Goal: Task Accomplishment & Management: Manage account settings

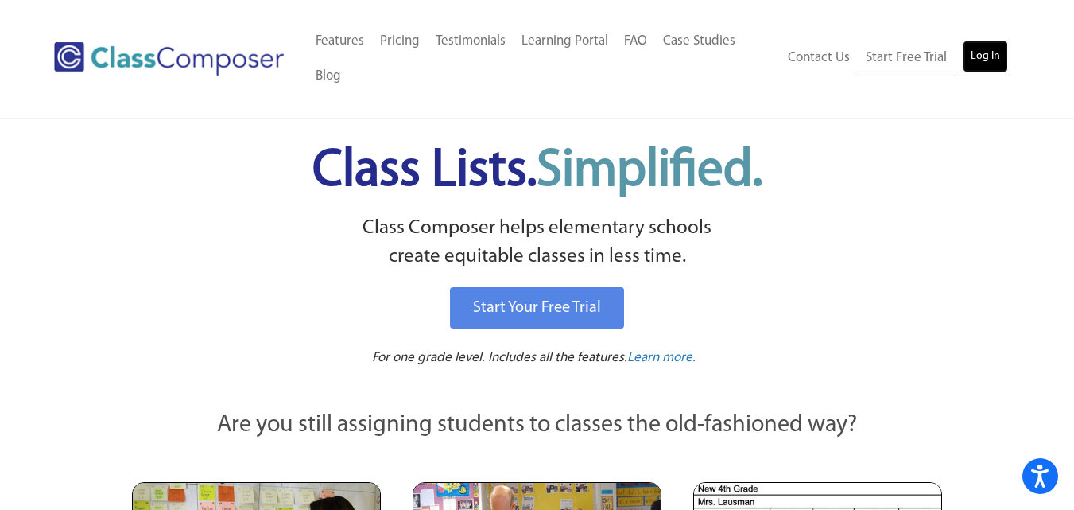
click at [984, 52] on link "Log In" at bounding box center [985, 57] width 45 height 32
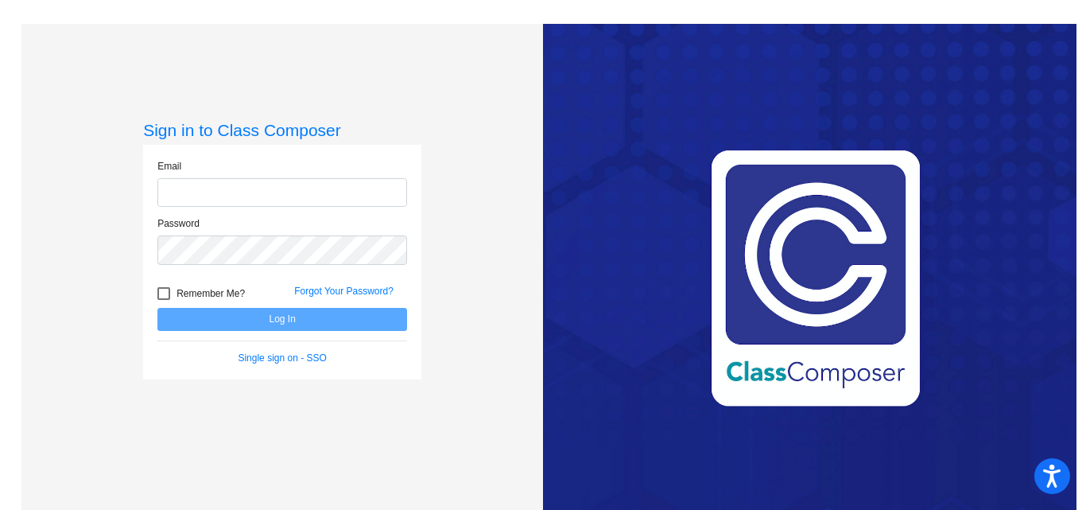
type input "[EMAIL_ADDRESS][DOMAIN_NAME]"
click at [284, 320] on button "Log In" at bounding box center [282, 319] width 250 height 23
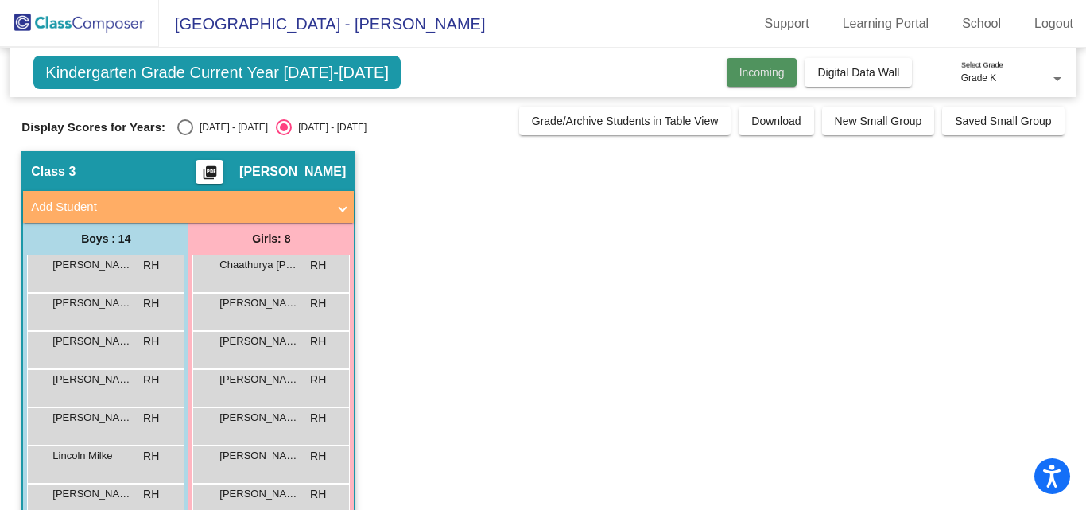
click at [769, 72] on span "Incoming" at bounding box center [761, 72] width 45 height 13
